Goal: Task Accomplishment & Management: Complete application form

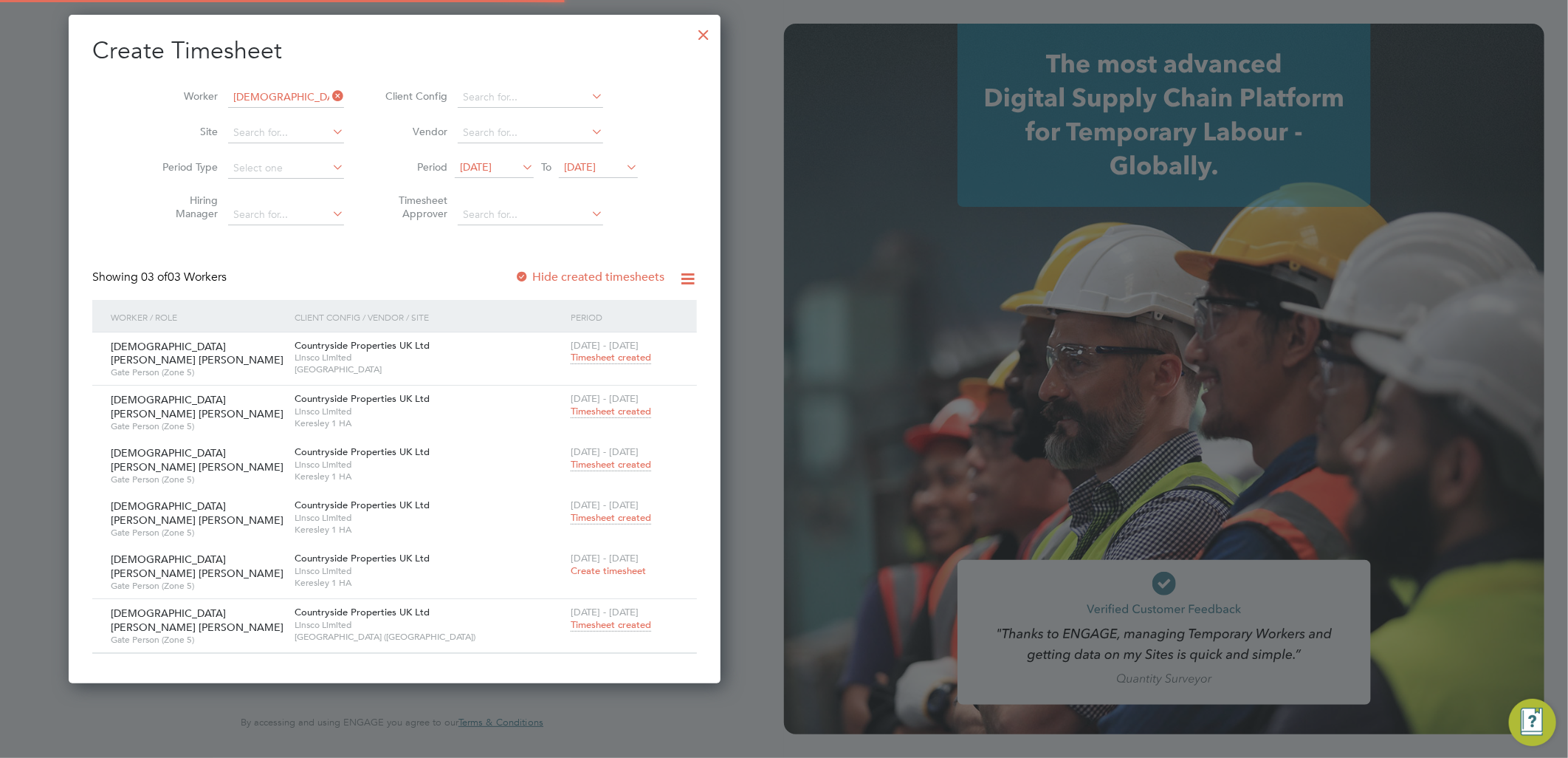
type input "lauren.butler@linsco.com"
click at [691, 34] on div at bounding box center [703, 31] width 26 height 26
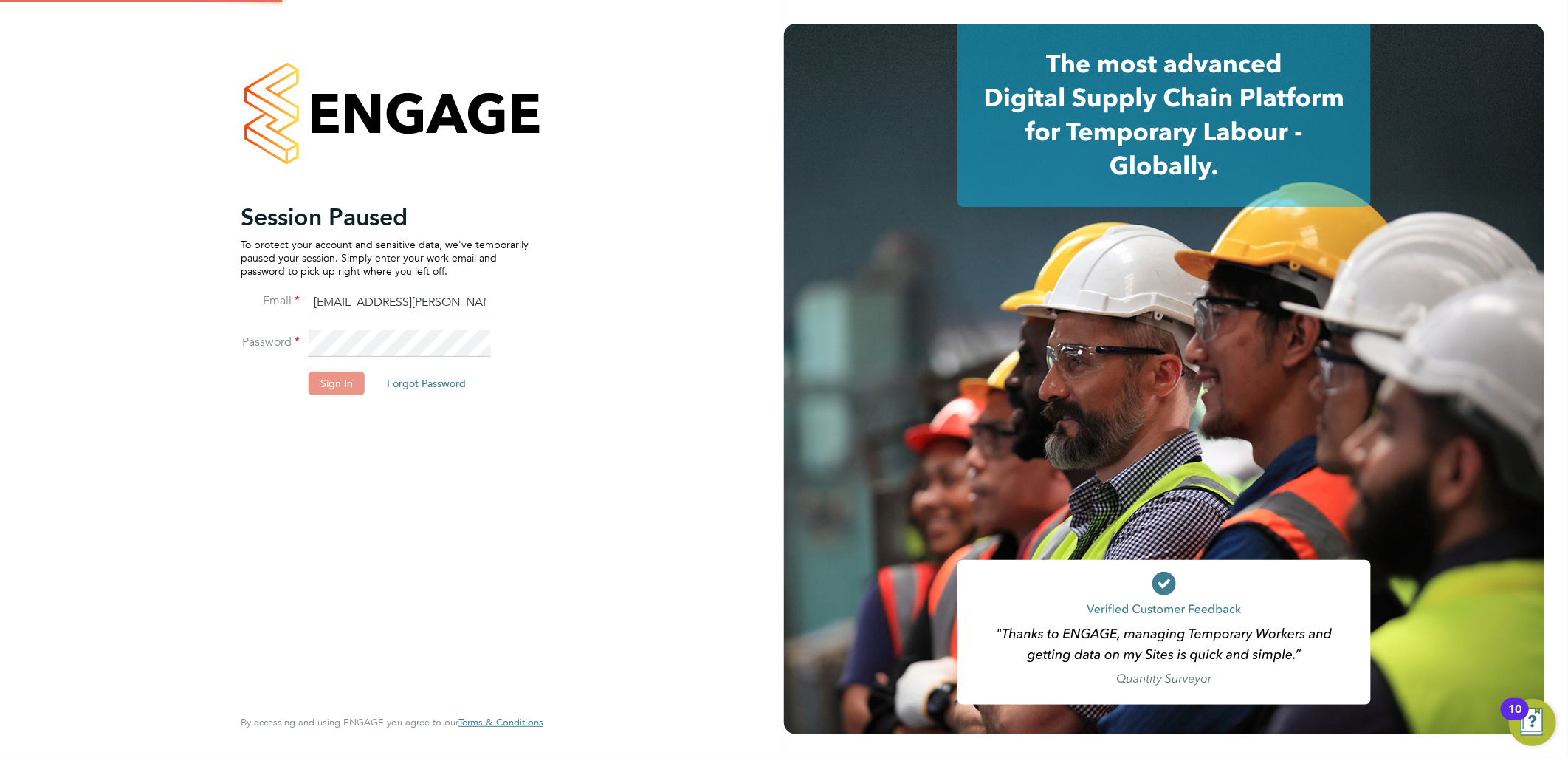
click at [321, 374] on button "Sign In" at bounding box center [337, 384] width 56 height 24
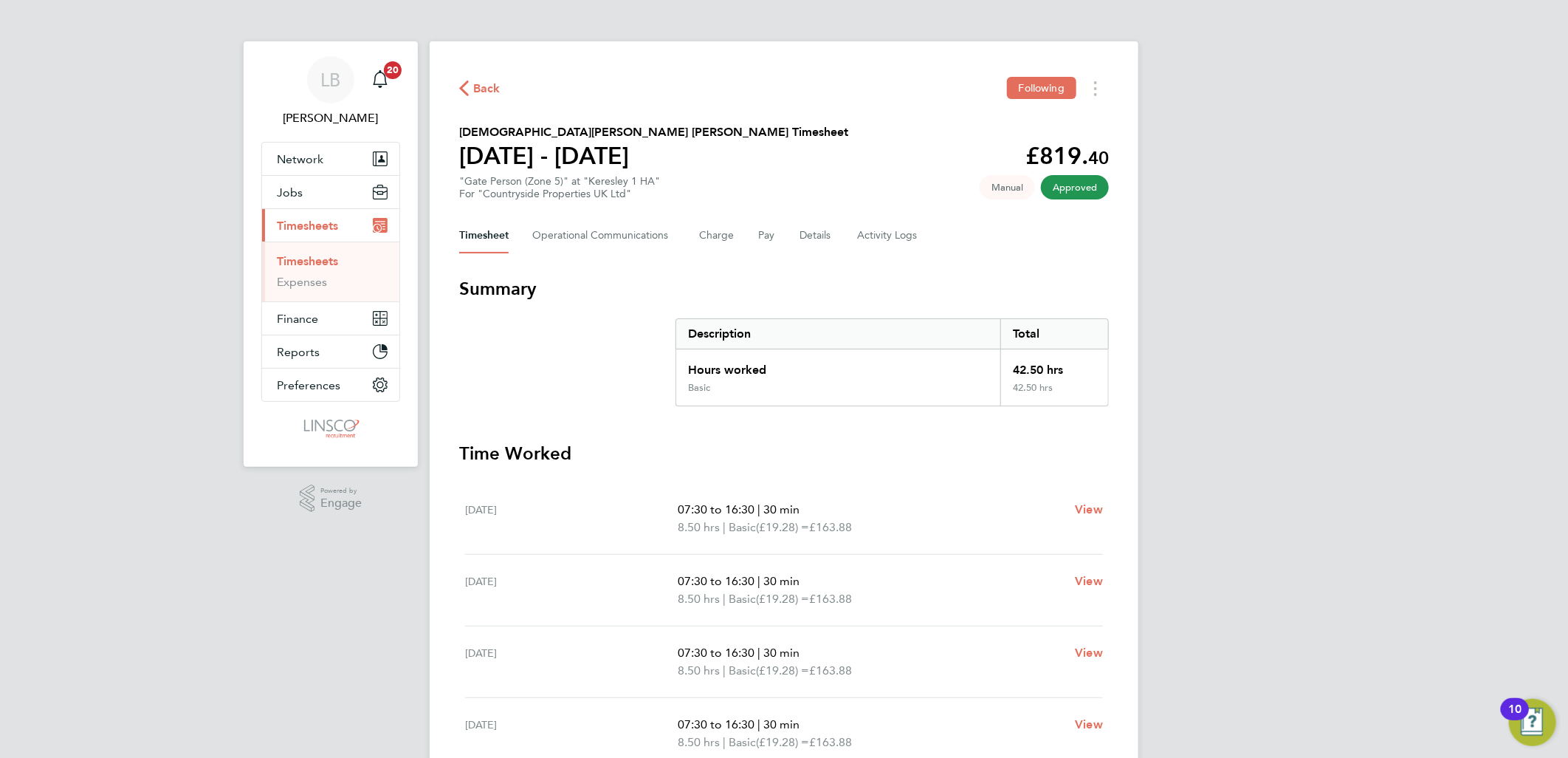
click at [483, 86] on span "Back" at bounding box center [487, 89] width 27 height 18
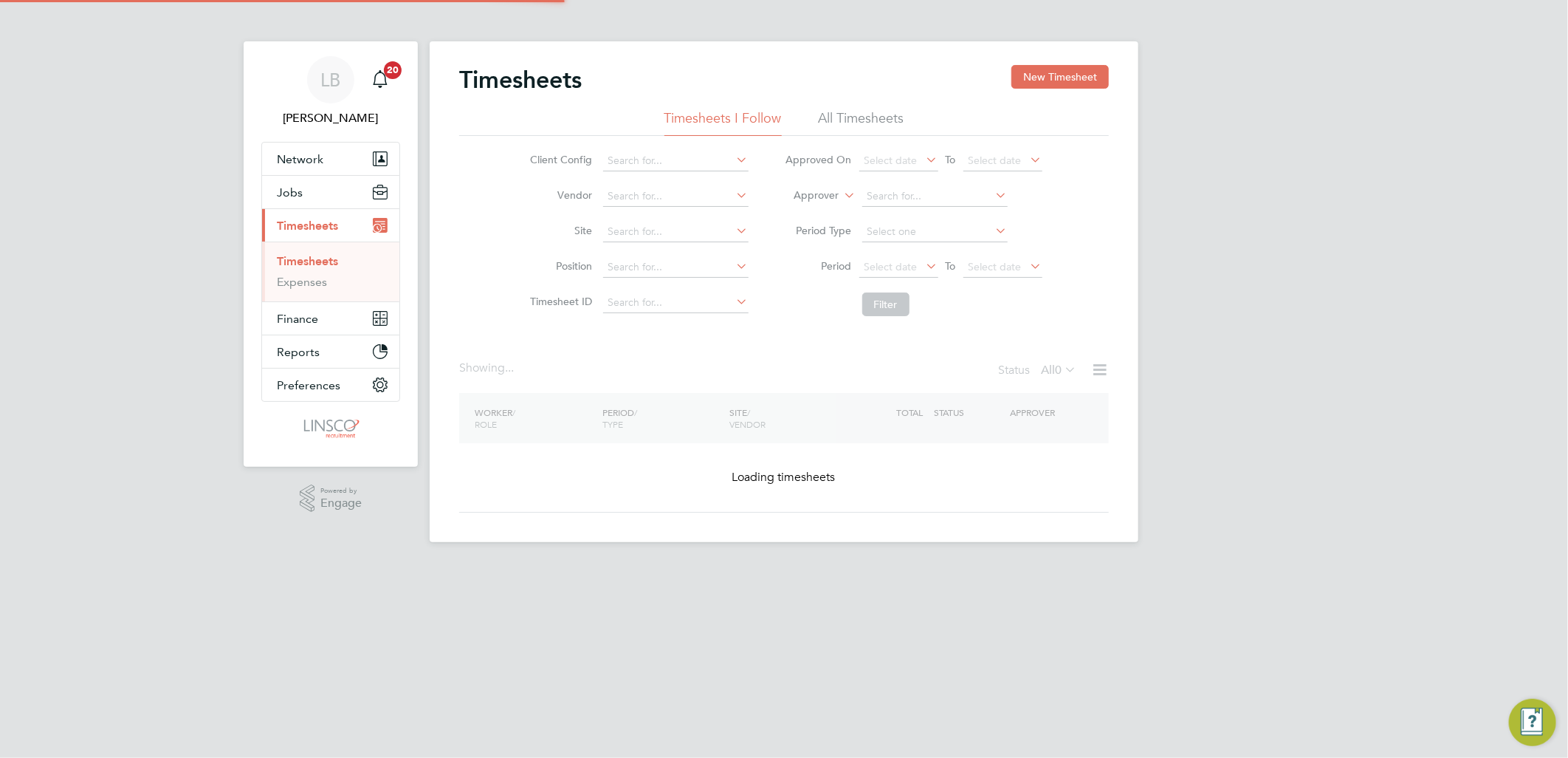
click at [1060, 70] on button "New Timesheet" at bounding box center [1060, 77] width 98 height 24
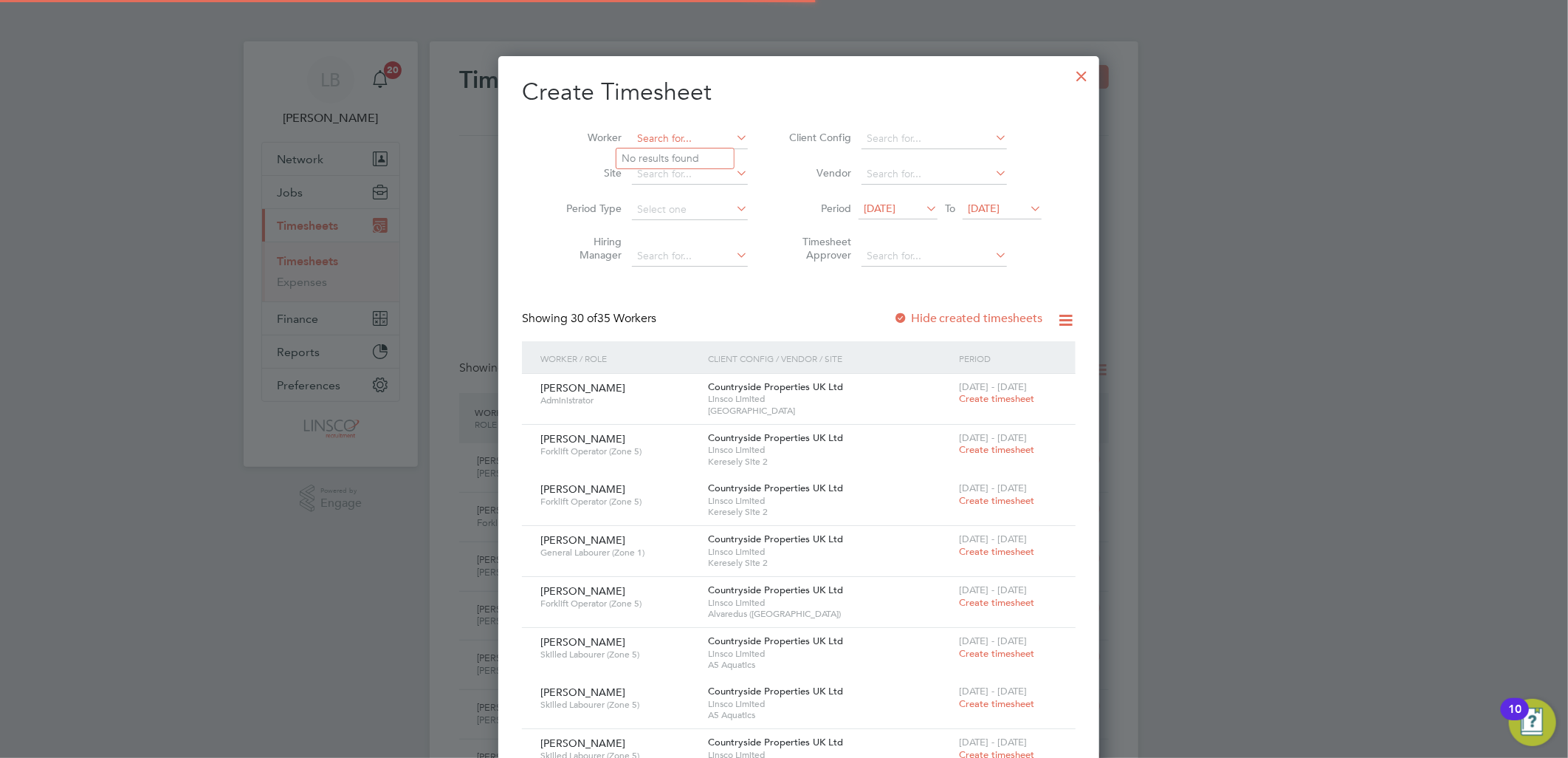
click at [675, 129] on input at bounding box center [690, 139] width 116 height 21
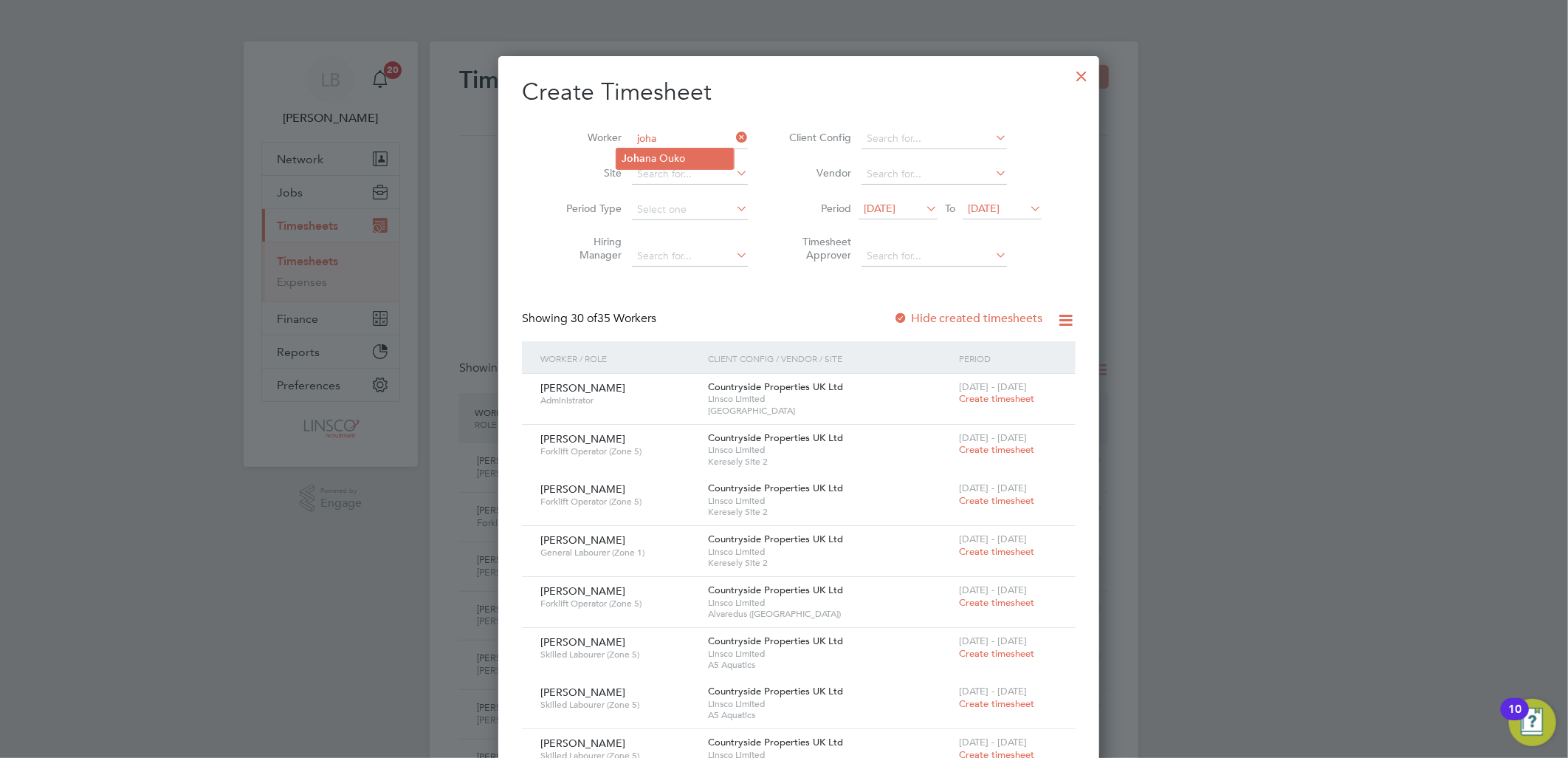
click at [671, 150] on li "Joha na Ouko" at bounding box center [675, 159] width 118 height 20
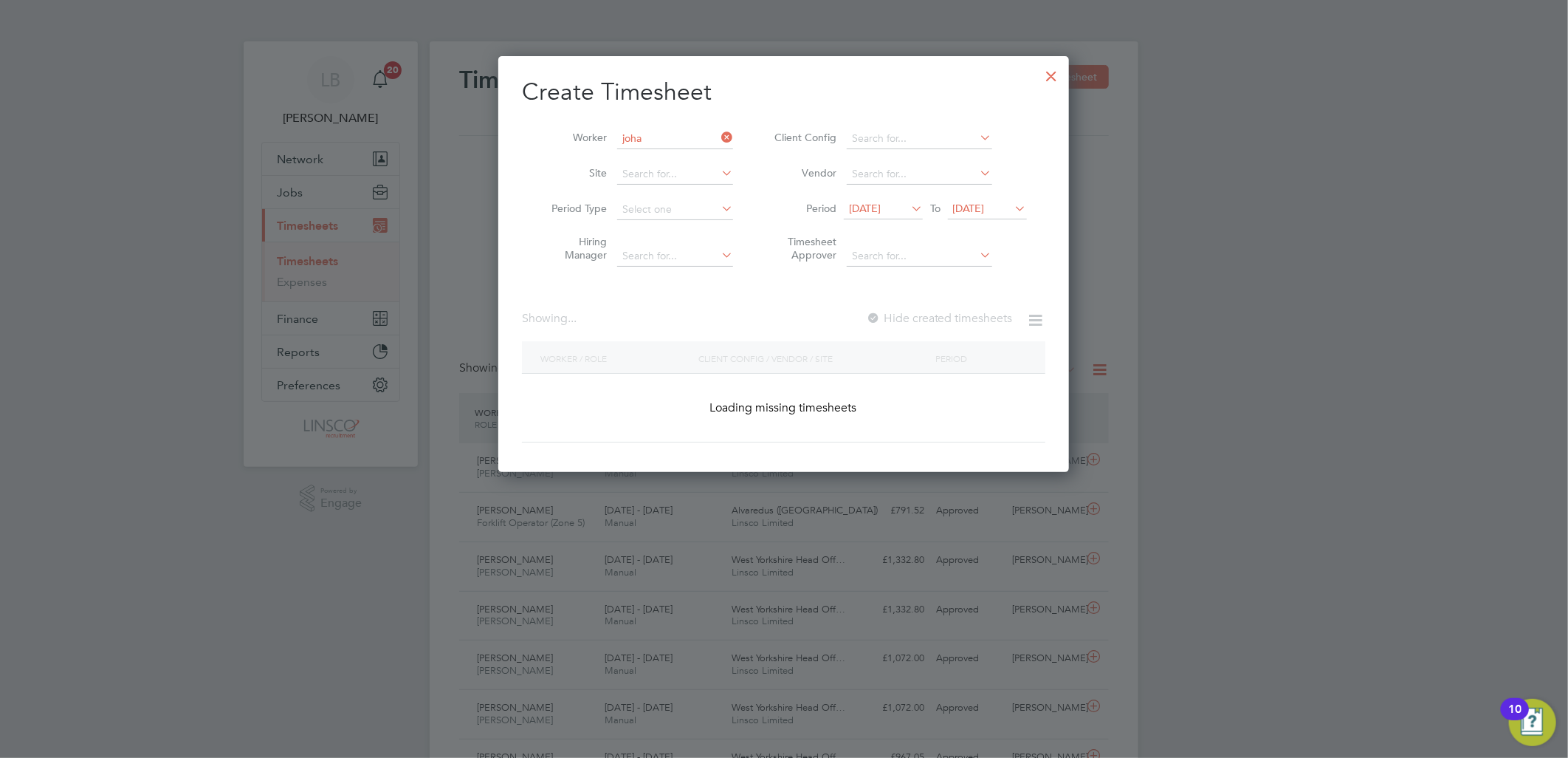
type input "[PERSON_NAME]"
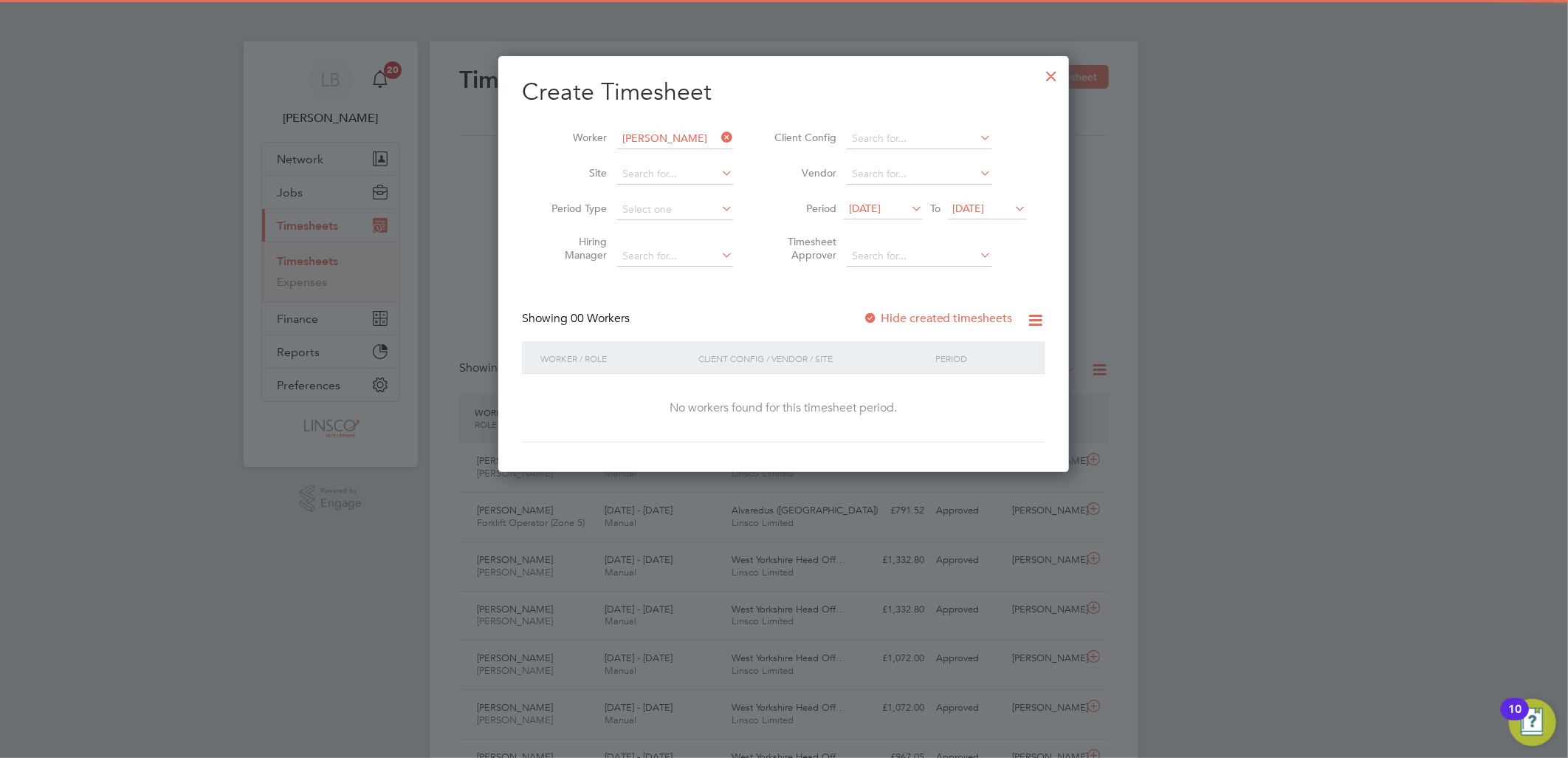
click at [953, 322] on label "Hide created timesheets" at bounding box center [937, 318] width 150 height 15
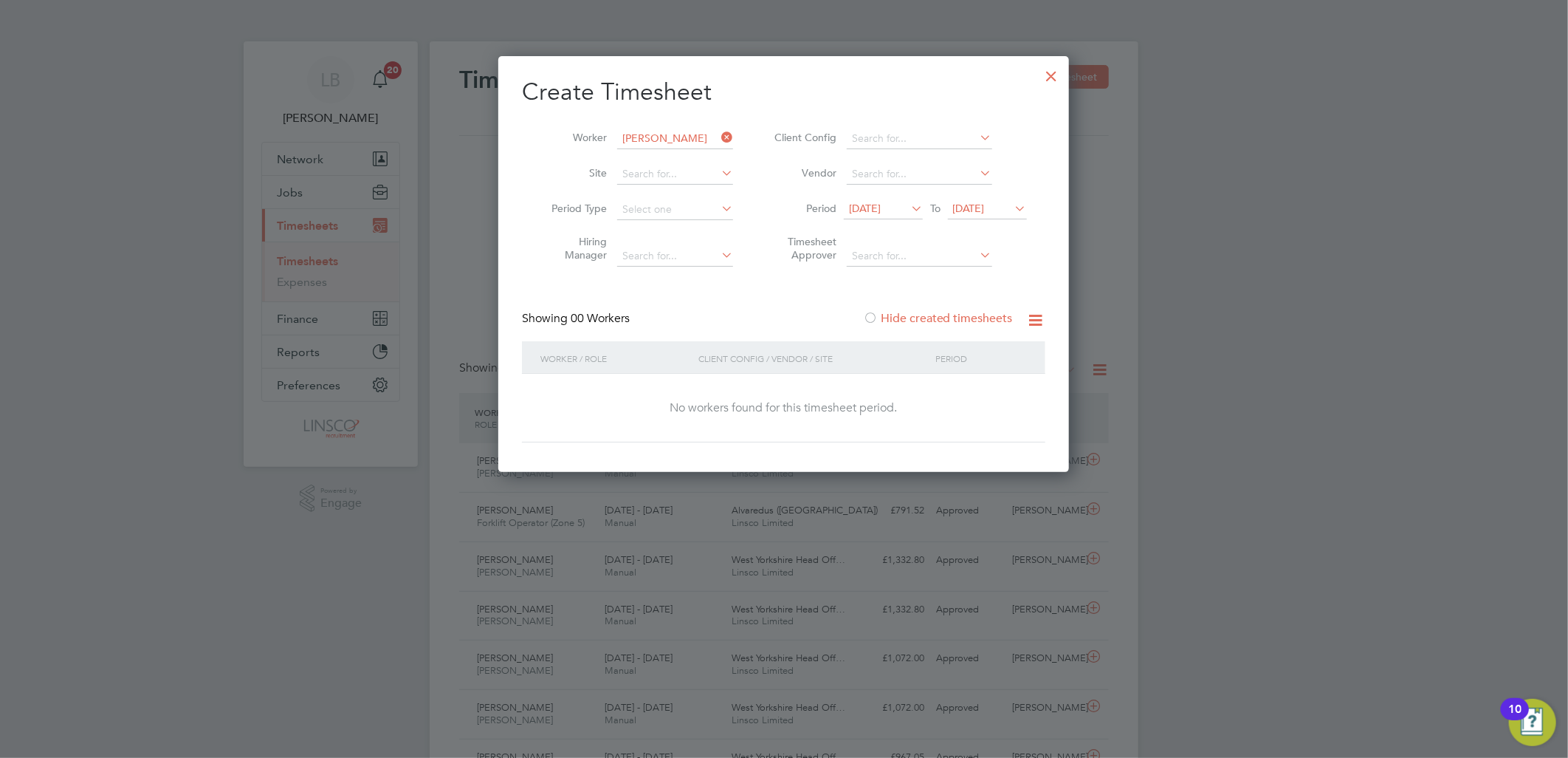
click at [953, 320] on label "Hide created timesheets" at bounding box center [937, 318] width 150 height 15
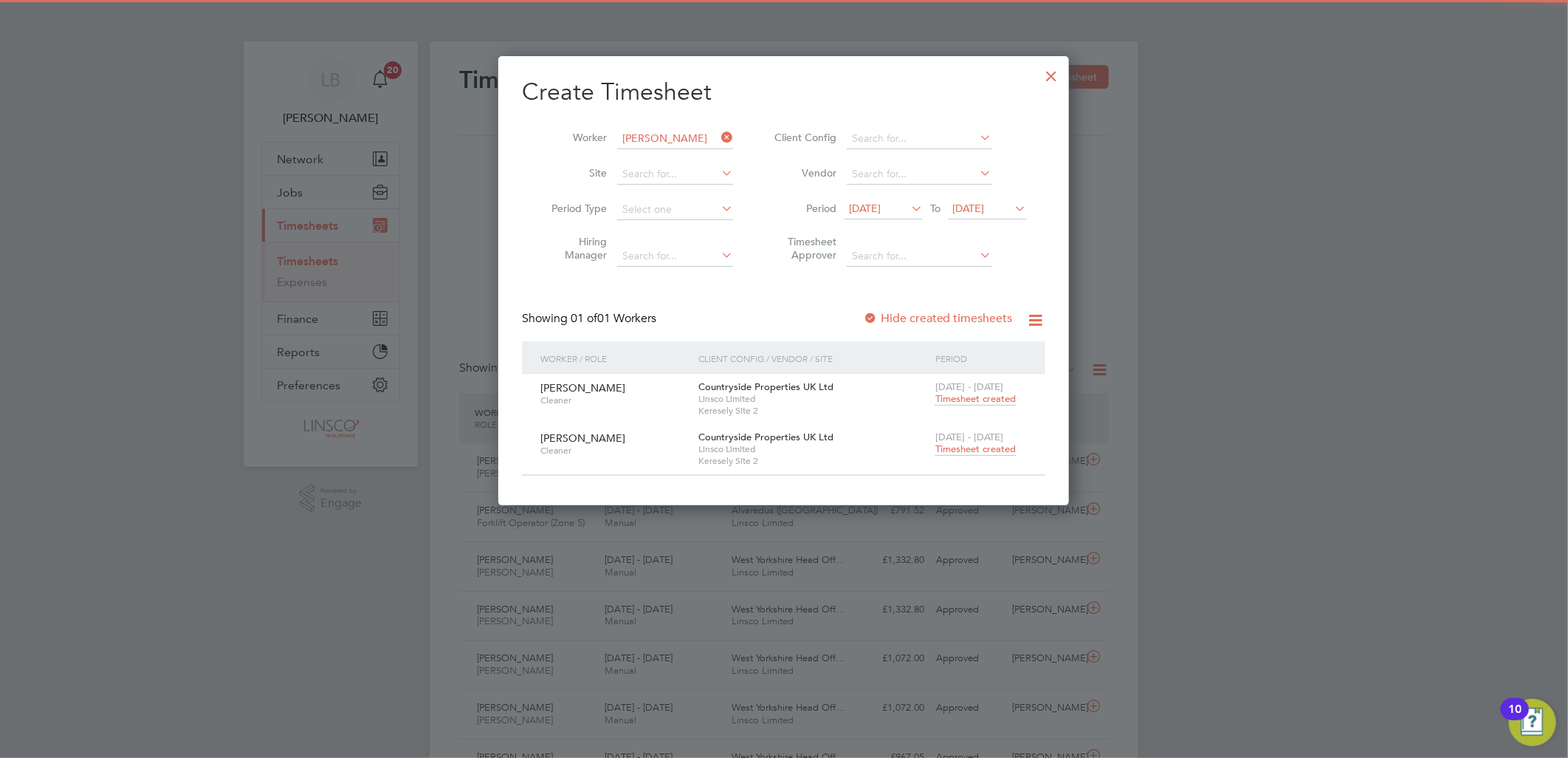
click at [968, 452] on span "Timesheet created" at bounding box center [975, 449] width 81 height 14
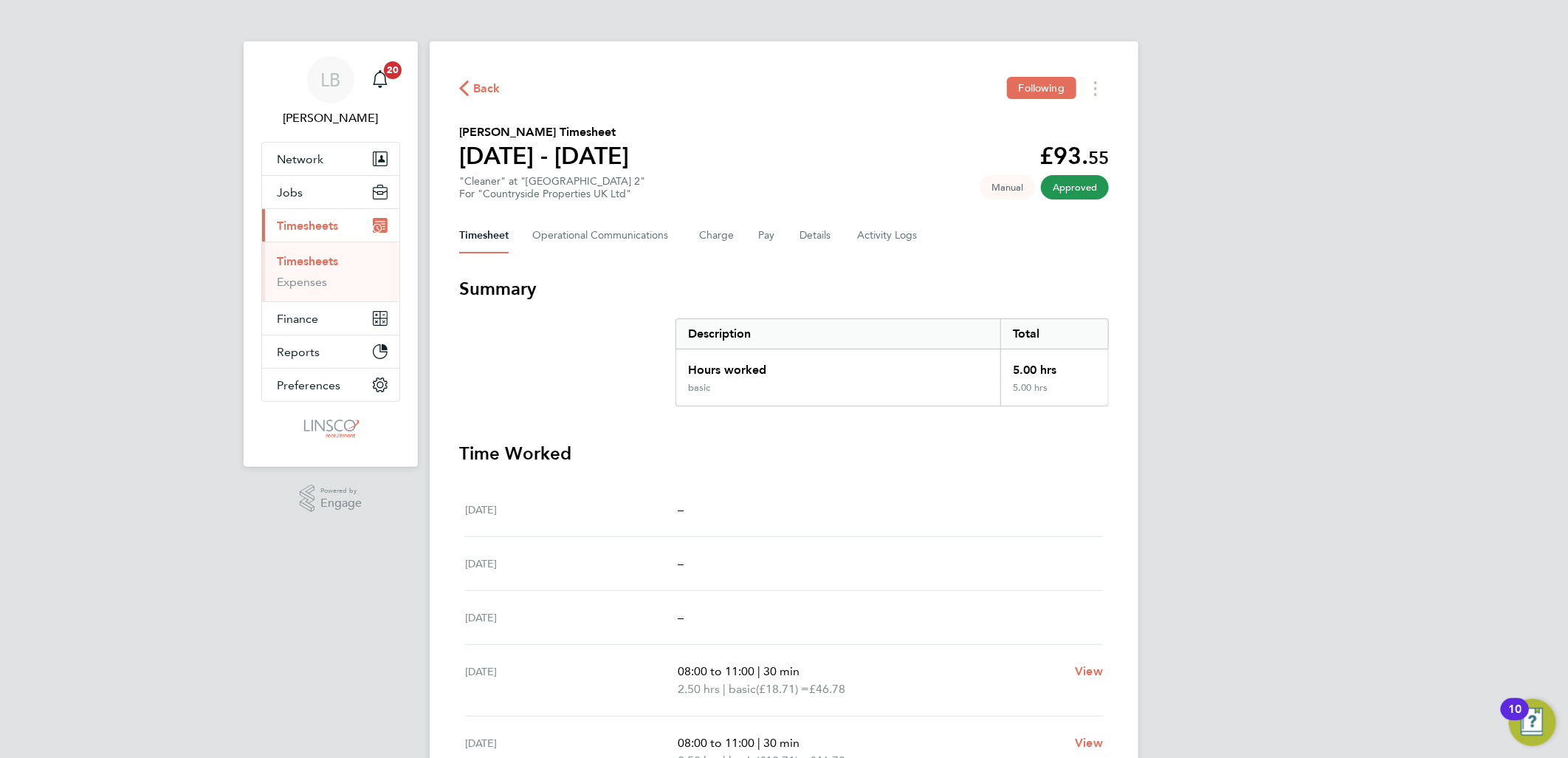
click at [482, 84] on span "Back" at bounding box center [487, 89] width 27 height 18
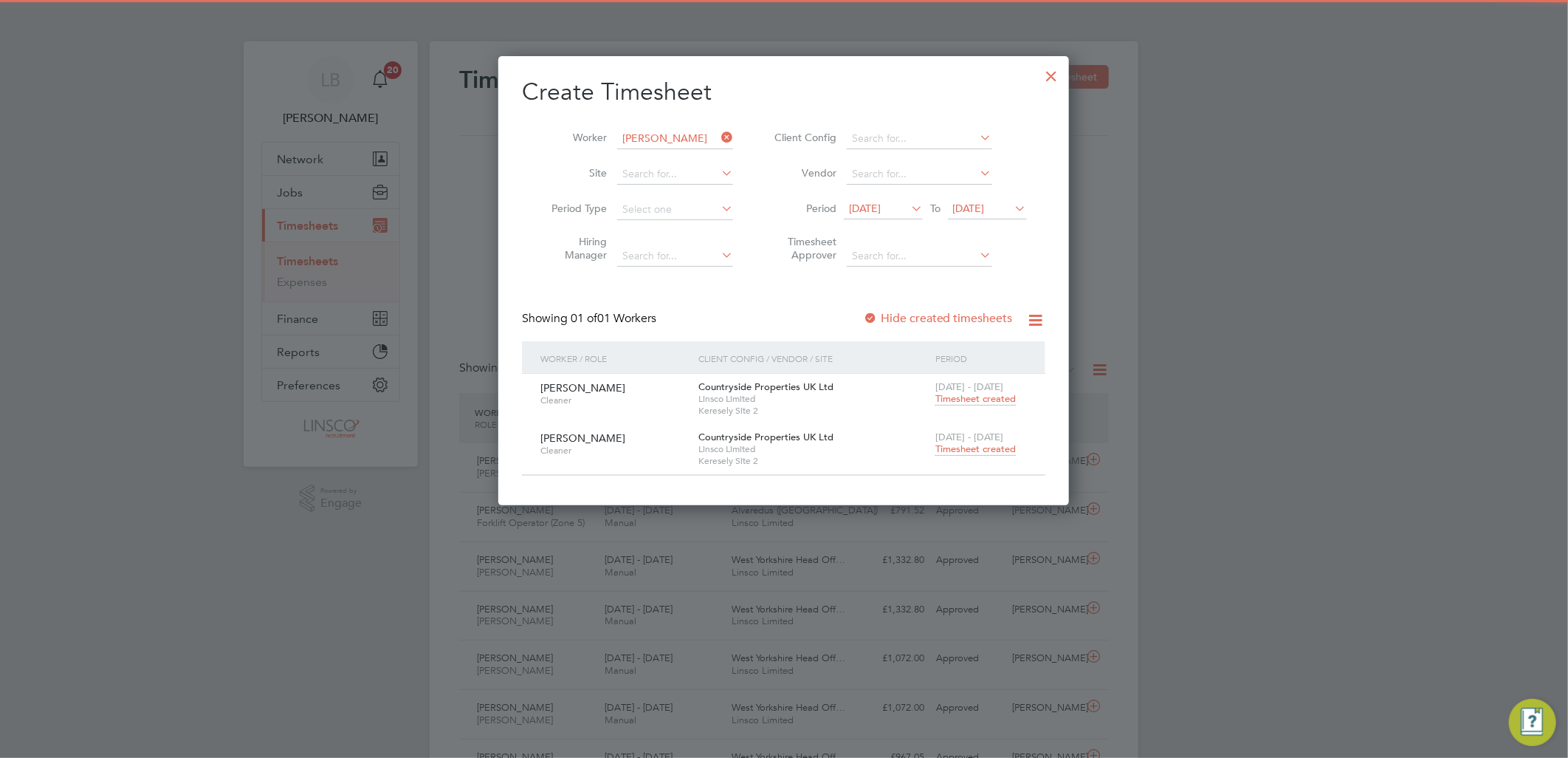
click at [926, 311] on label "Hide created timesheets" at bounding box center [937, 318] width 150 height 15
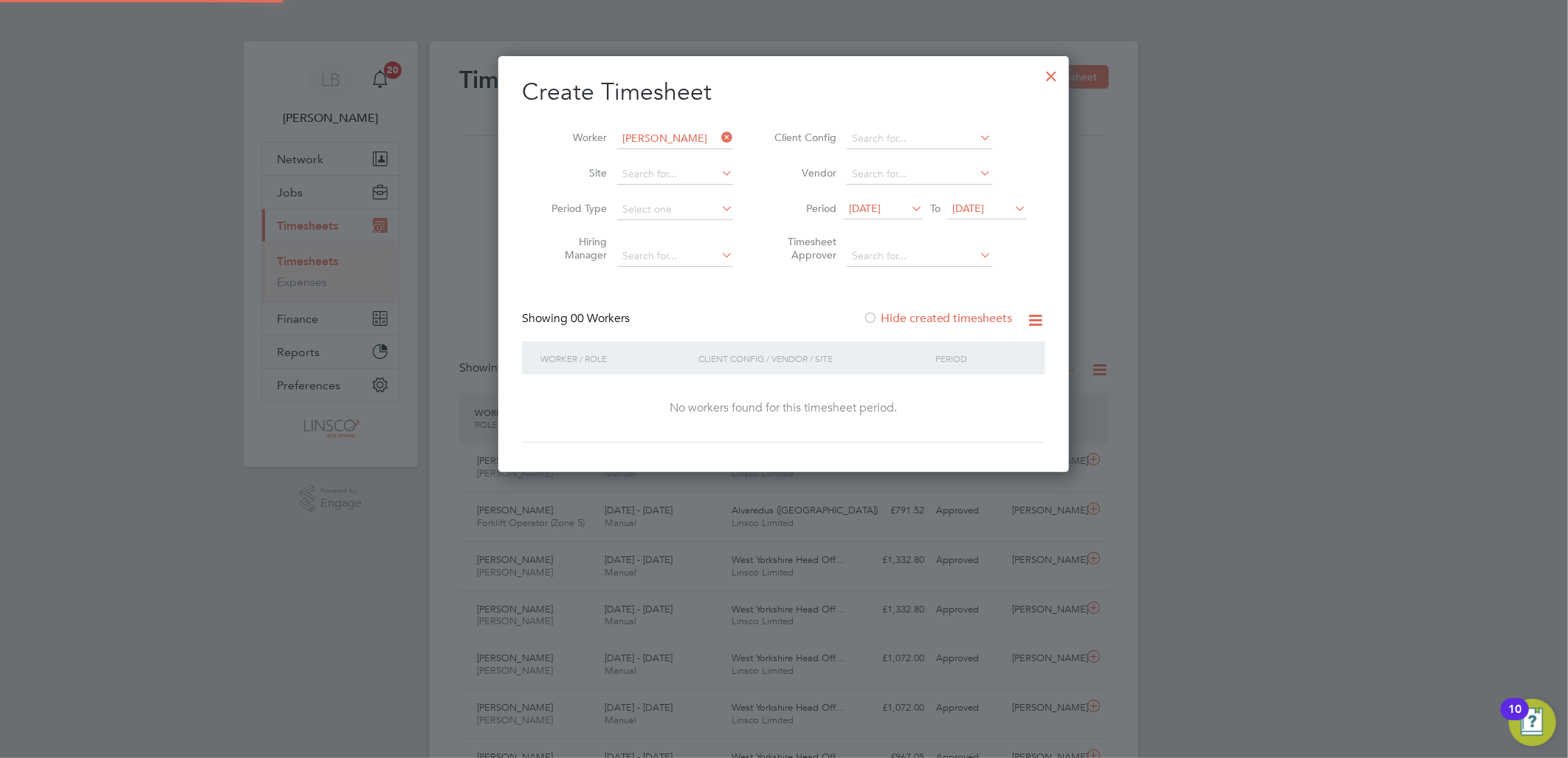
click at [926, 311] on label "Hide created timesheets" at bounding box center [937, 318] width 150 height 15
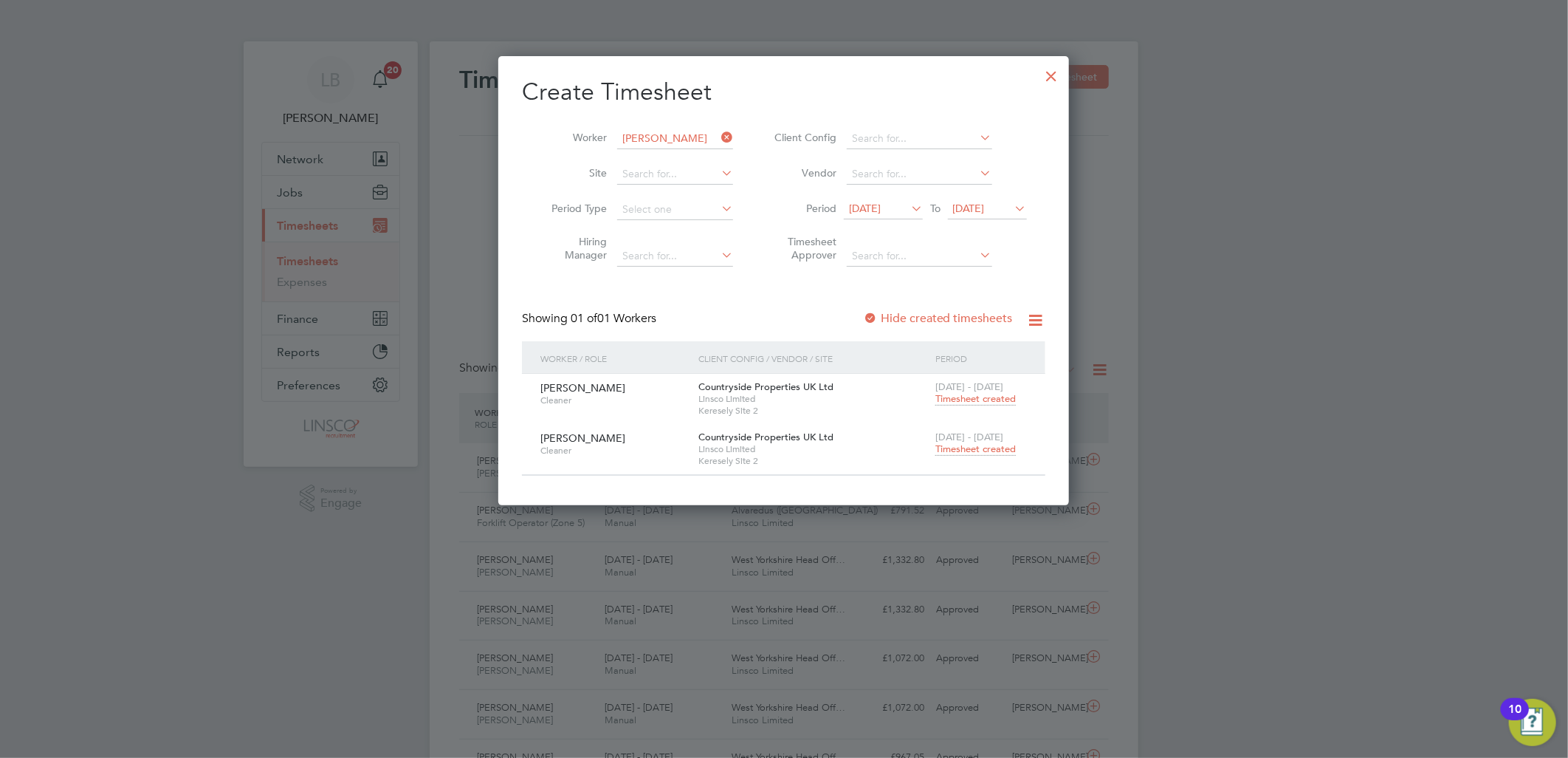
click at [881, 209] on span "[DATE]" at bounding box center [865, 208] width 32 height 14
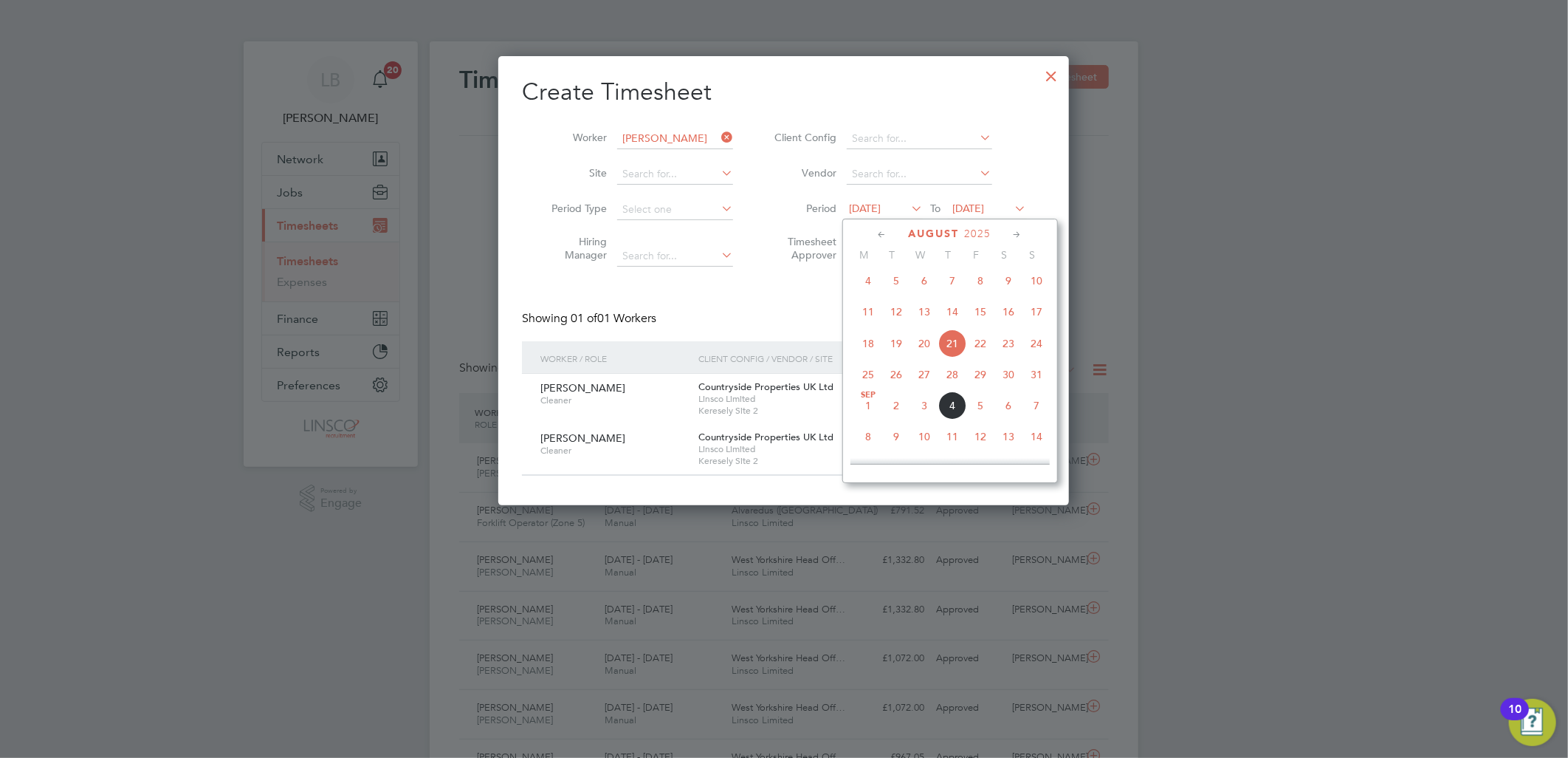
click at [870, 312] on span "11" at bounding box center [868, 311] width 28 height 28
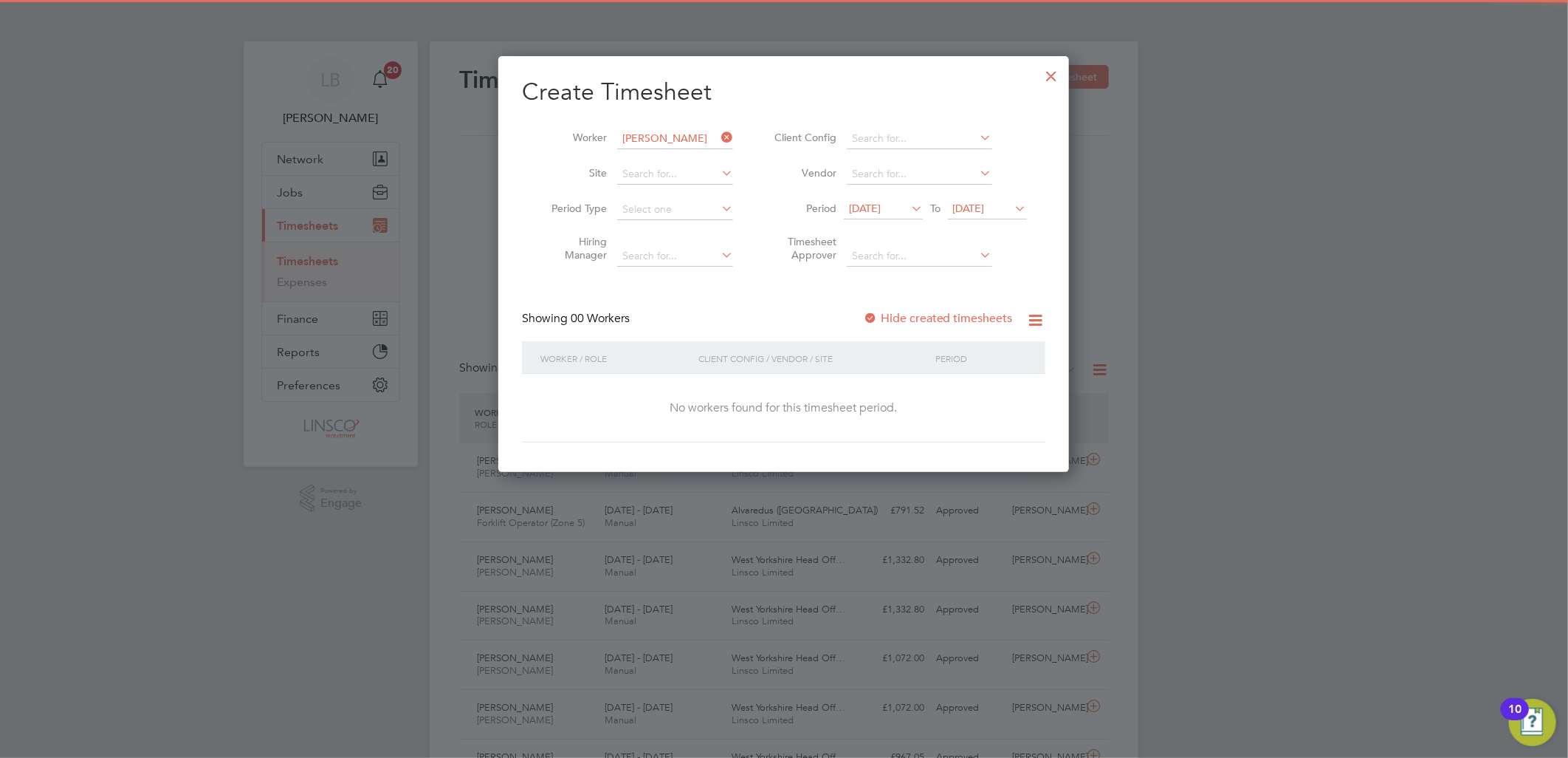
click at [923, 314] on label "Hide created timesheets" at bounding box center [937, 318] width 150 height 15
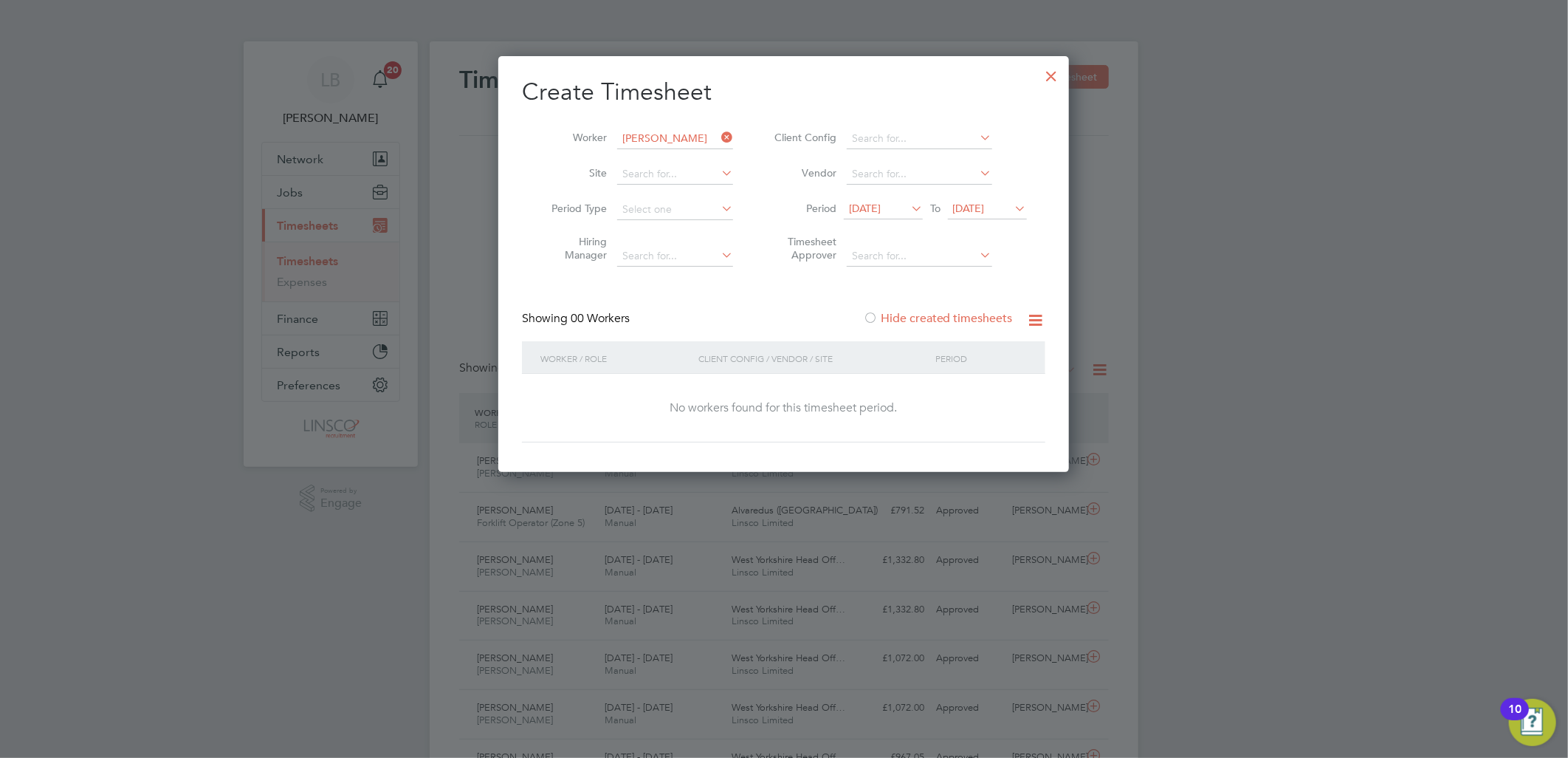
click at [928, 314] on label "Hide created timesheets" at bounding box center [937, 318] width 150 height 15
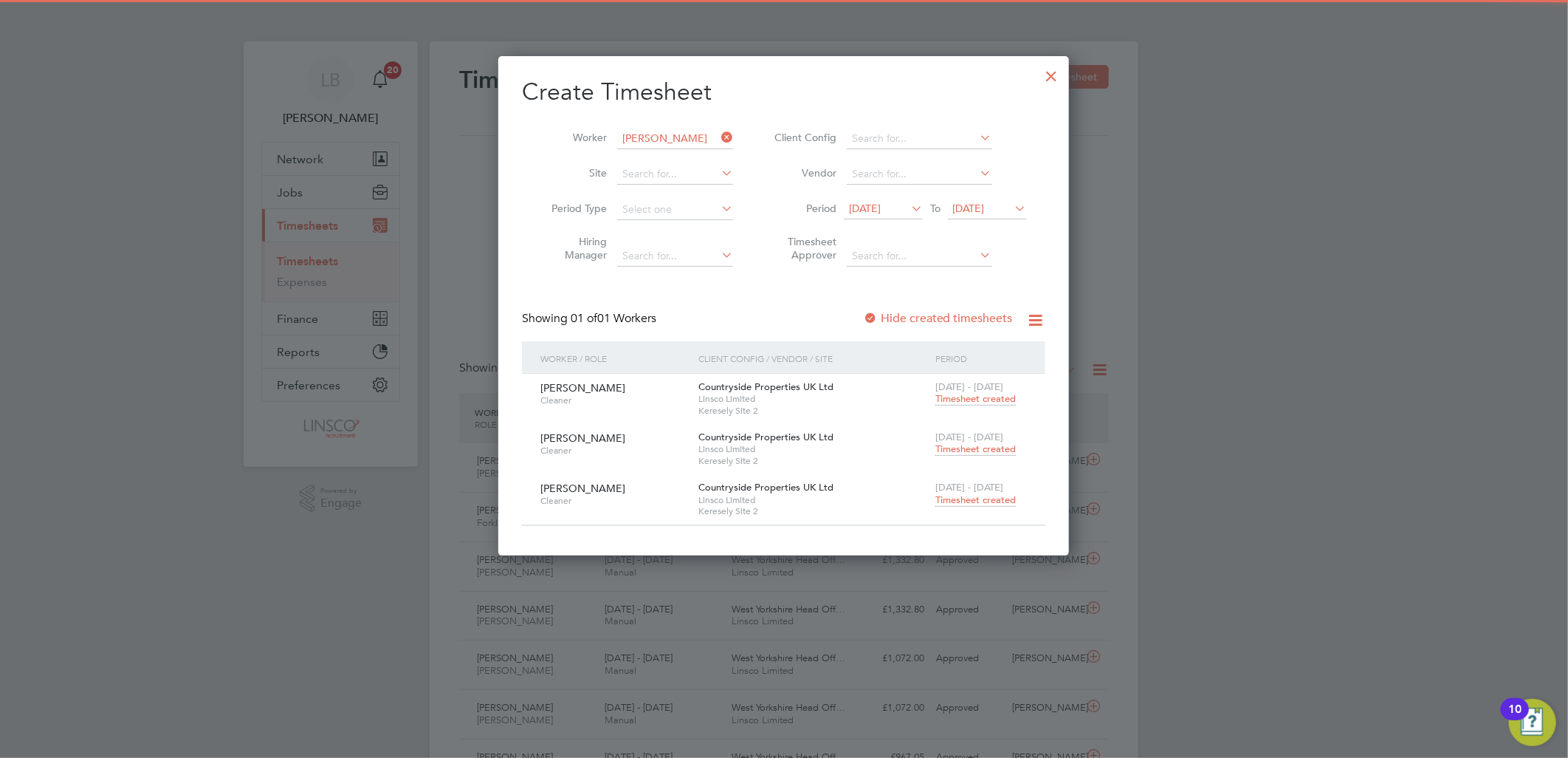
click at [976, 397] on span "Timesheet created" at bounding box center [975, 399] width 81 height 14
